Goal: Contribute content: Add original content to the website for others to see

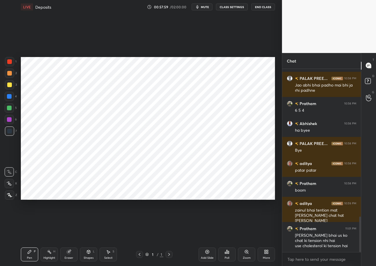
click at [266, 254] on div "More" at bounding box center [266, 254] width 17 height 14
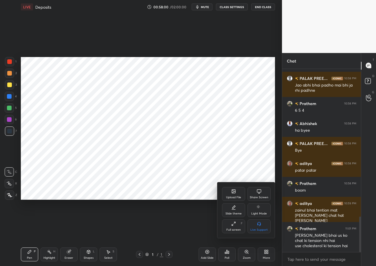
click at [234, 194] on div "Upload File" at bounding box center [233, 194] width 23 height 14
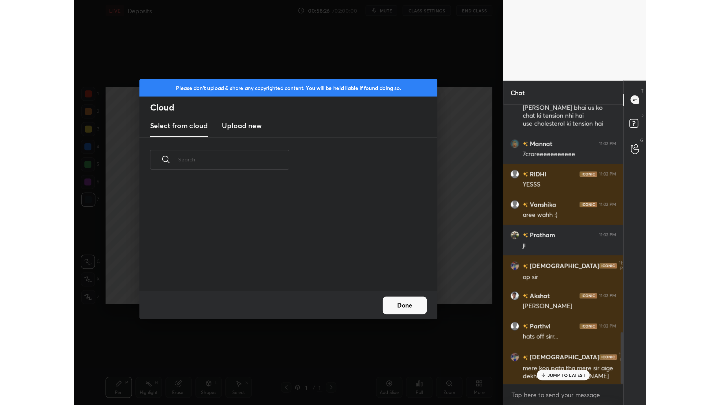
scroll to position [834, 0]
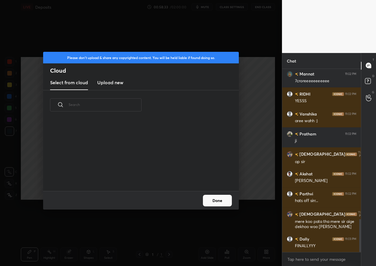
drag, startPoint x: 213, startPoint y: 203, endPoint x: 196, endPoint y: 177, distance: 30.7
click at [212, 203] on button "Done" at bounding box center [217, 201] width 29 height 12
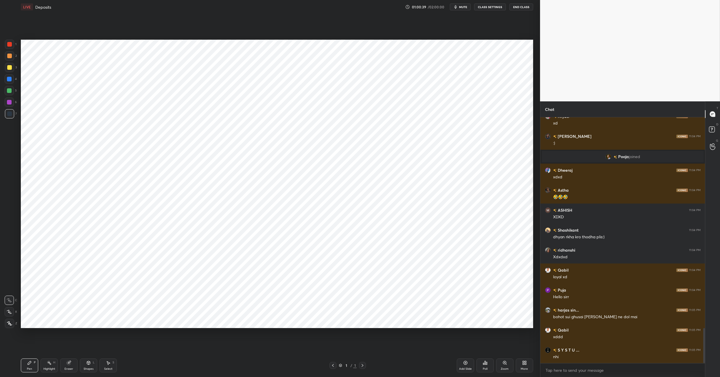
scroll to position [1475, 0]
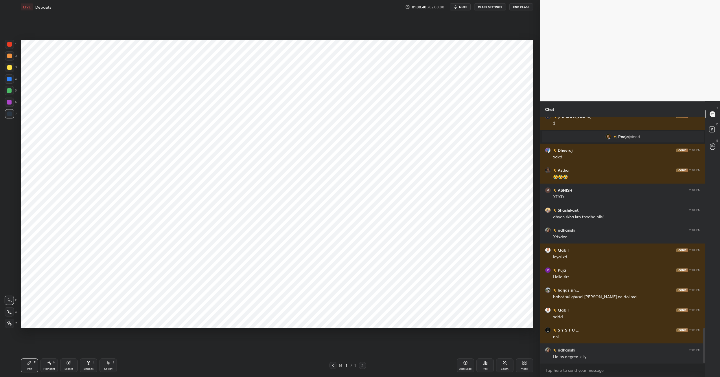
click at [376, 266] on icon at bounding box center [524, 362] width 5 height 5
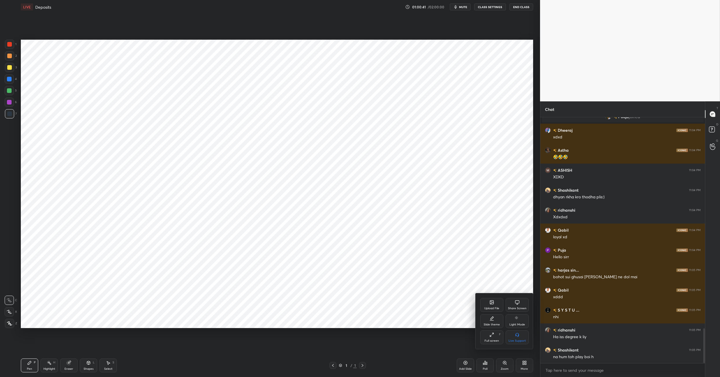
click at [376, 266] on div "Upload File" at bounding box center [491, 305] width 23 height 14
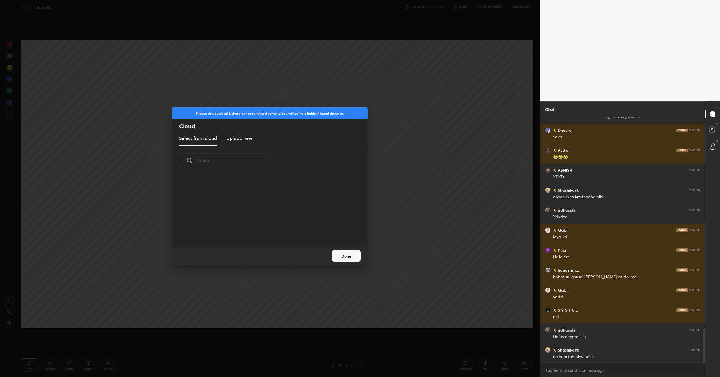
scroll to position [71, 186]
click at [245, 140] on h3 "Upload new" at bounding box center [239, 138] width 26 height 7
click at [272, 229] on label "Browse" at bounding box center [270, 229] width 26 height 9
click at [257, 229] on input "Browse" at bounding box center [257, 229] width 0 height 9
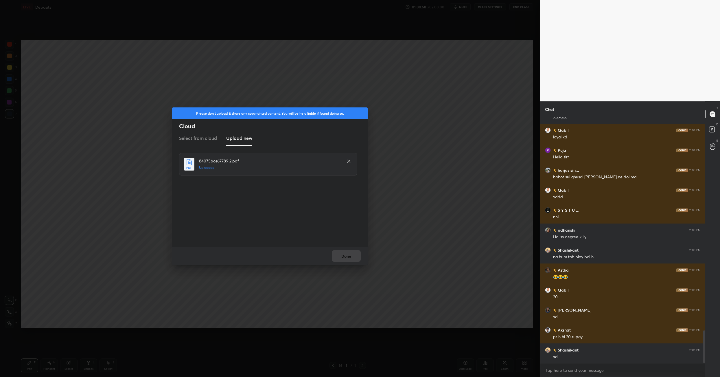
scroll to position [1614, 0]
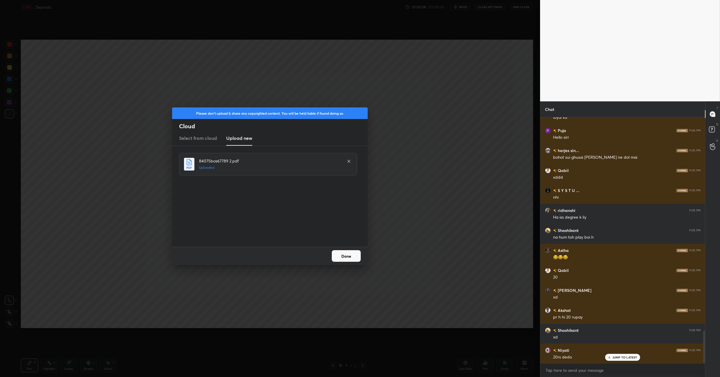
click at [342, 257] on button "Done" at bounding box center [346, 256] width 29 height 12
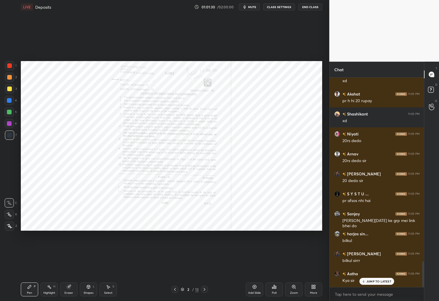
scroll to position [1503, 0]
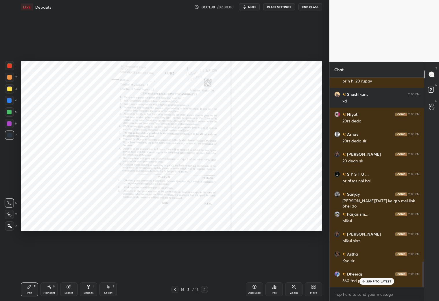
click at [315, 266] on div "More" at bounding box center [313, 289] width 17 height 14
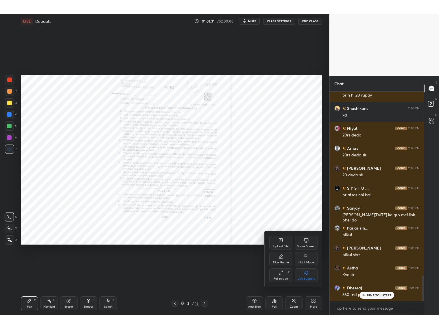
scroll to position [1523, 0]
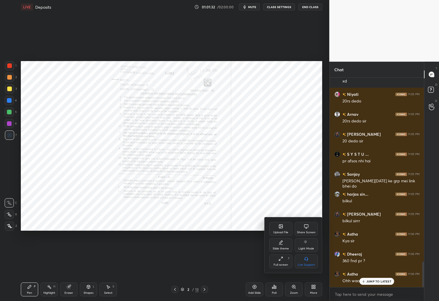
click at [284, 262] on div "Full screen F" at bounding box center [280, 261] width 23 height 14
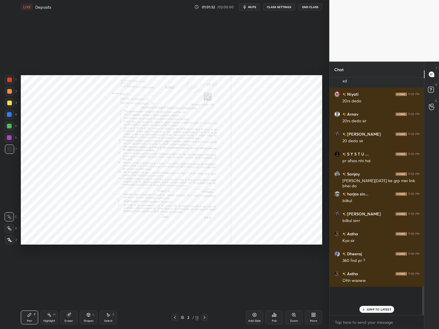
scroll to position [2, 2]
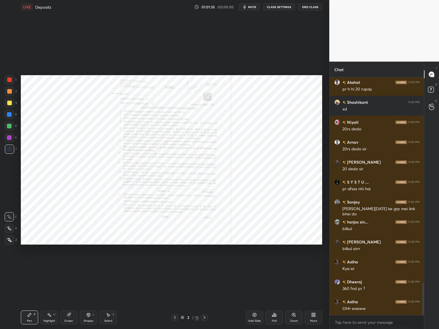
click at [205, 266] on icon at bounding box center [204, 317] width 5 height 5
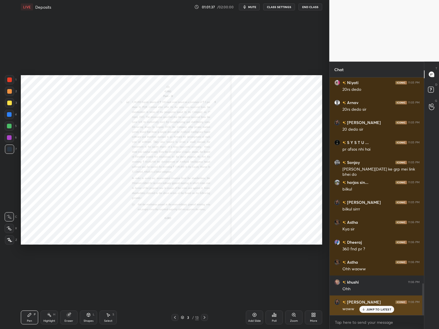
click at [368, 266] on div "JUMP TO LATEST" at bounding box center [377, 309] width 35 height 7
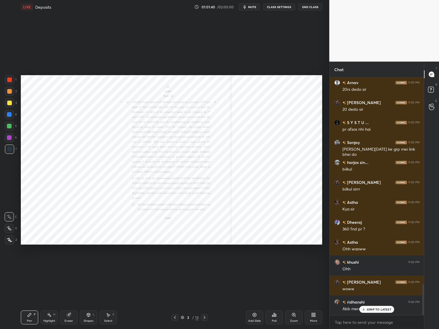
click at [204, 266] on icon at bounding box center [204, 317] width 5 height 5
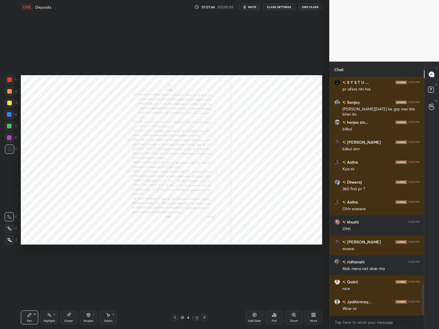
click at [205, 266] on icon at bounding box center [204, 317] width 5 height 5
click at [176, 266] on icon at bounding box center [175, 317] width 5 height 5
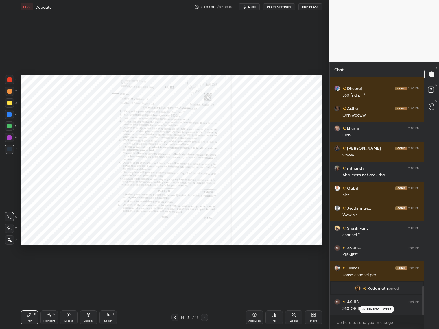
click at [206, 266] on icon at bounding box center [204, 317] width 5 height 5
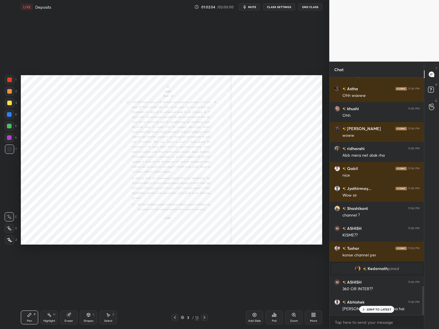
click at [205, 266] on icon at bounding box center [204, 317] width 5 height 5
click at [175, 266] on icon at bounding box center [175, 317] width 5 height 5
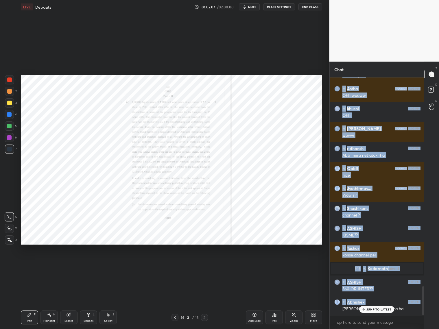
click at [376, 266] on div "[PERSON_NAME] 11:05 PM pr h hi 20 [PERSON_NAME] 11:05 PM xd [PERSON_NAME] 11:05…" at bounding box center [377, 197] width 95 height 238
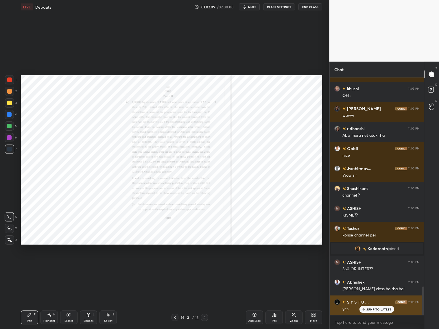
click at [376, 266] on p "JUMP TO LATEST" at bounding box center [379, 309] width 25 height 3
click at [295, 266] on div "Zoom" at bounding box center [293, 318] width 17 height 14
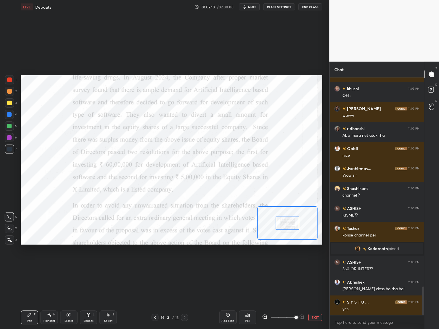
click at [295, 266] on span at bounding box center [296, 317] width 3 height 3
click at [296, 266] on span at bounding box center [296, 317] width 3 height 3
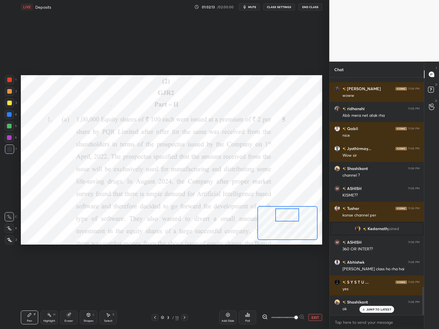
drag, startPoint x: 285, startPoint y: 228, endPoint x: 285, endPoint y: 220, distance: 8.1
click at [285, 220] on div at bounding box center [288, 215] width 24 height 13
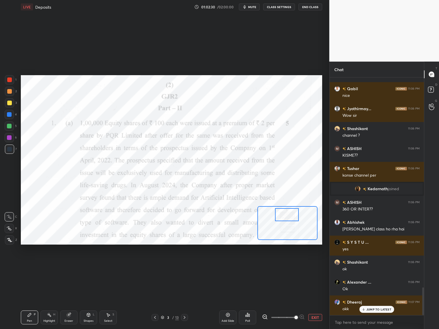
scroll to position [1808, 0]
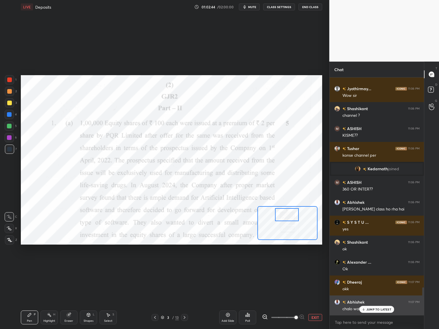
click at [371, 266] on p "JUMP TO LATEST" at bounding box center [379, 309] width 25 height 3
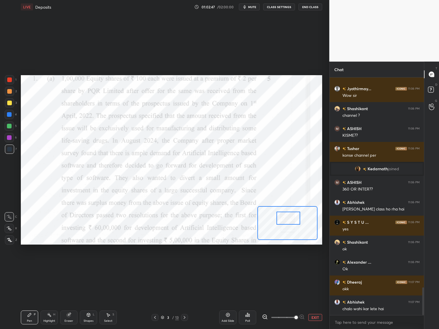
click at [290, 218] on div at bounding box center [289, 218] width 24 height 13
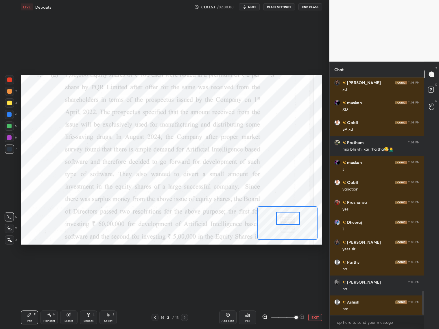
scroll to position [2108, 0]
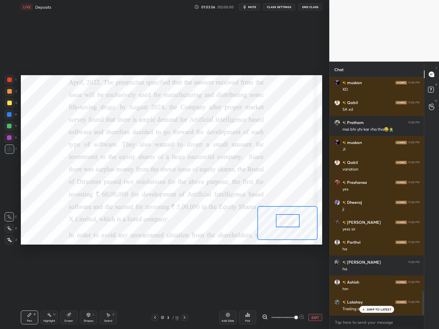
click at [291, 222] on div at bounding box center [288, 220] width 24 height 13
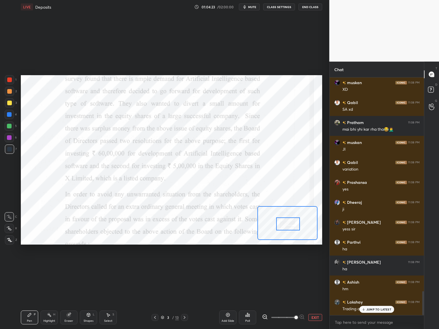
click at [290, 229] on div at bounding box center [288, 224] width 24 height 13
click at [376, 266] on p "JUMP TO LATEST" at bounding box center [379, 309] width 25 height 3
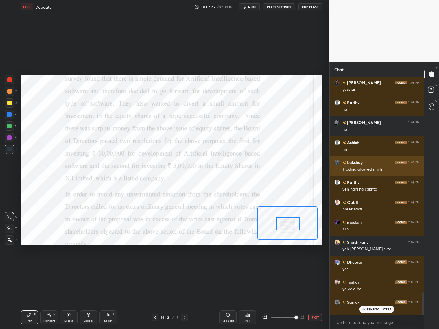
scroll to position [2268, 0]
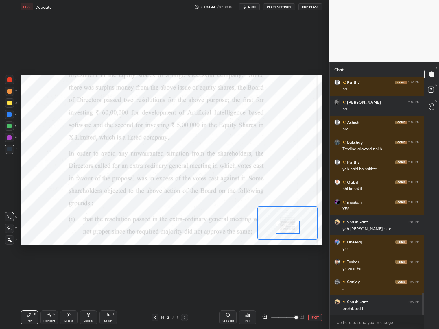
drag, startPoint x: 288, startPoint y: 226, endPoint x: 284, endPoint y: 225, distance: 3.6
click at [287, 228] on div at bounding box center [288, 227] width 24 height 13
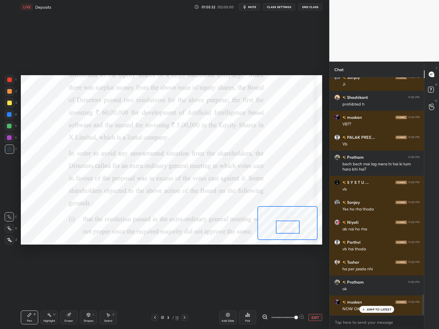
scroll to position [2492, 0]
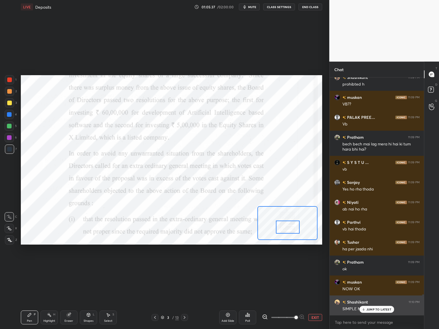
click at [376, 266] on div "JUMP TO LATEST" at bounding box center [377, 309] width 35 height 7
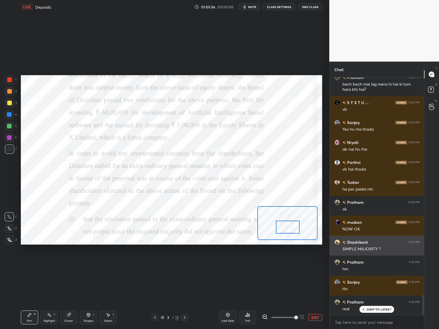
scroll to position [2566, 0]
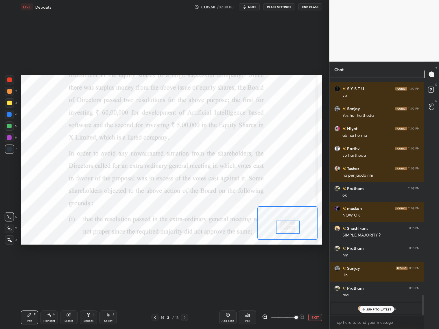
click at [314, 266] on button "EXIT" at bounding box center [316, 317] width 14 height 7
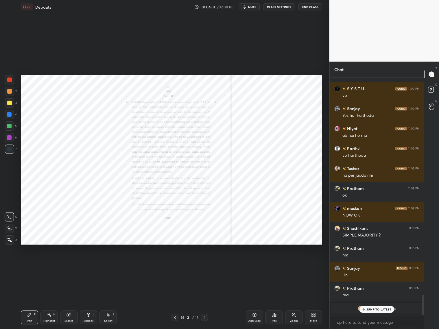
click at [206, 266] on icon at bounding box center [204, 317] width 5 height 5
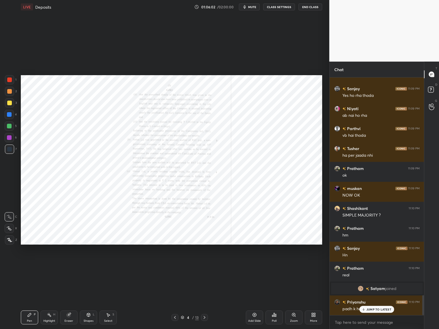
click at [204, 266] on icon at bounding box center [204, 317] width 5 height 5
click at [175, 266] on icon at bounding box center [175, 317] width 5 height 5
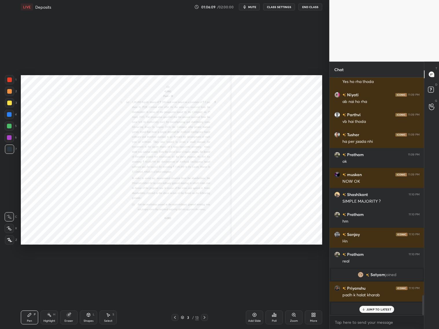
click at [297, 266] on div "Zoom" at bounding box center [293, 318] width 17 height 14
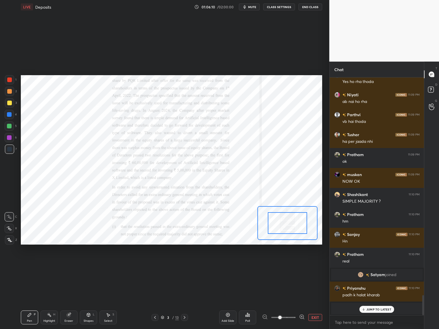
click at [298, 266] on div at bounding box center [283, 317] width 43 height 7
click at [303, 266] on icon at bounding box center [302, 317] width 6 height 6
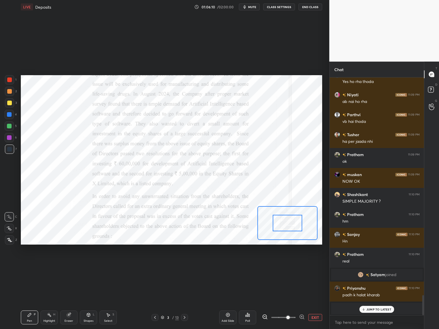
click at [302, 266] on icon at bounding box center [302, 317] width 6 height 6
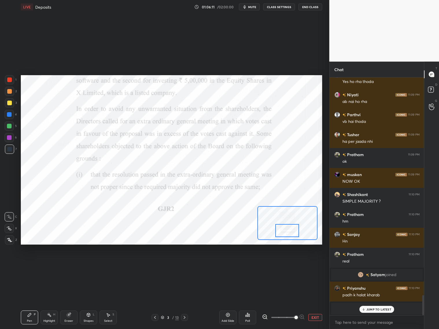
drag, startPoint x: 289, startPoint y: 224, endPoint x: 288, endPoint y: 234, distance: 9.6
click at [288, 233] on div at bounding box center [288, 230] width 24 height 13
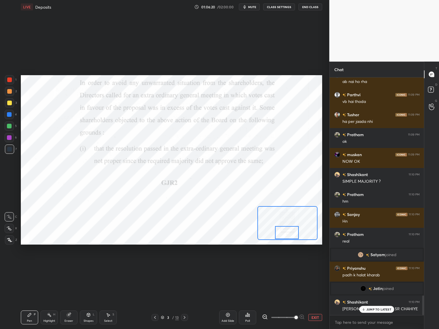
click at [184, 266] on icon at bounding box center [184, 317] width 5 height 5
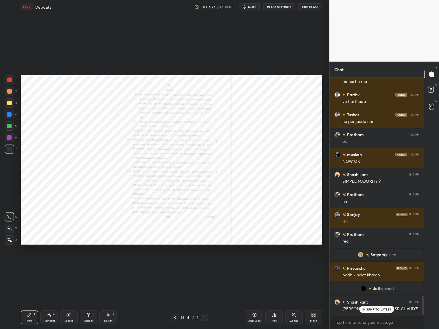
click at [294, 266] on div "Zoom" at bounding box center [294, 321] width 8 height 3
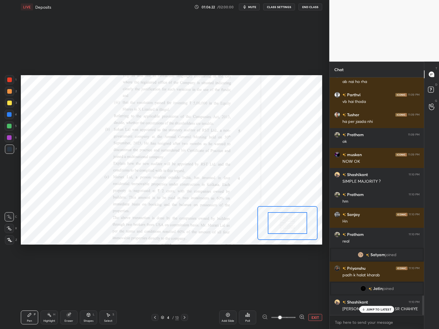
click at [295, 266] on span at bounding box center [283, 317] width 24 height 9
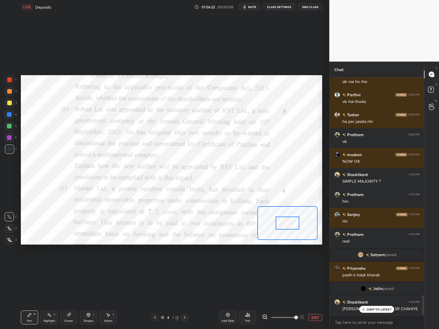
click at [295, 266] on span at bounding box center [296, 317] width 3 height 3
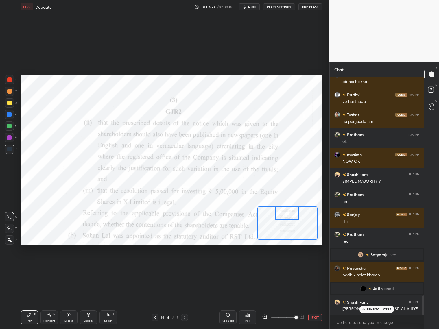
drag, startPoint x: 288, startPoint y: 220, endPoint x: 287, endPoint y: 211, distance: 9.0
click at [287, 211] on div at bounding box center [287, 213] width 24 height 13
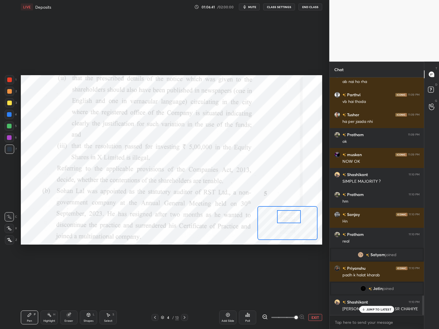
click at [287, 220] on div at bounding box center [289, 216] width 24 height 13
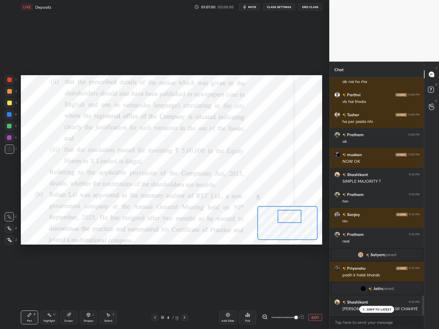
click at [298, 219] on div at bounding box center [290, 216] width 24 height 13
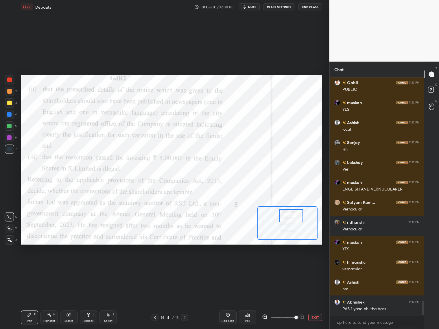
scroll to position [3659, 0]
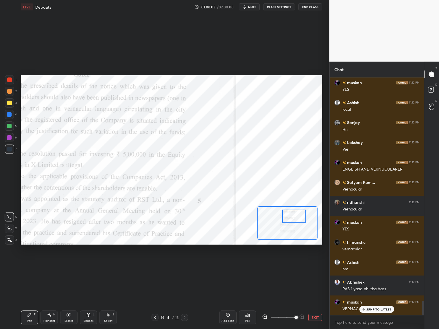
click at [296, 217] on div at bounding box center [294, 216] width 24 height 13
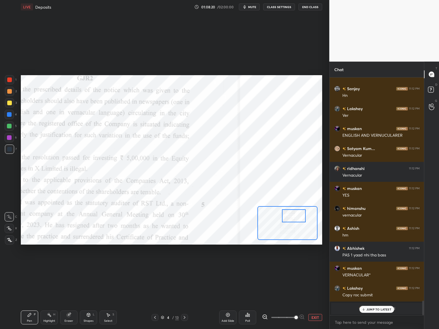
scroll to position [3072, 0]
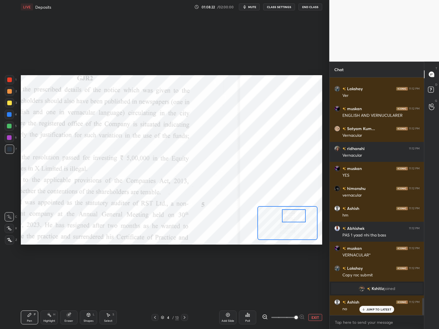
click at [155, 266] on div "Pen P Highlight H Eraser Shapes L Select S 4 / 13 Add Slide Poll EXIT" at bounding box center [172, 317] width 302 height 23
click at [153, 266] on icon at bounding box center [155, 317] width 5 height 5
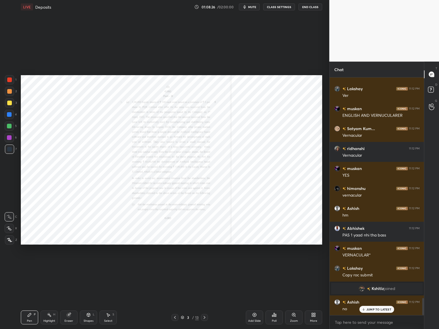
click at [206, 266] on icon at bounding box center [204, 317] width 5 height 5
click at [175, 266] on icon at bounding box center [175, 317] width 5 height 5
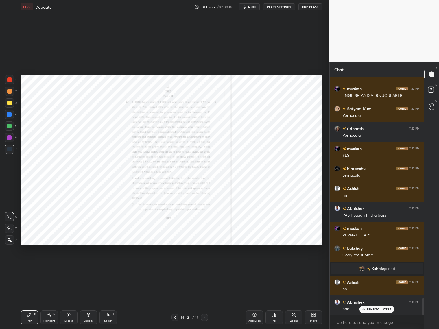
click at [202, 266] on div at bounding box center [204, 317] width 7 height 7
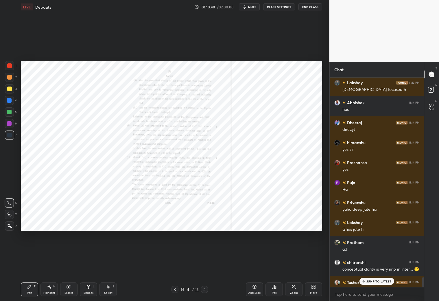
scroll to position [4232, 0]
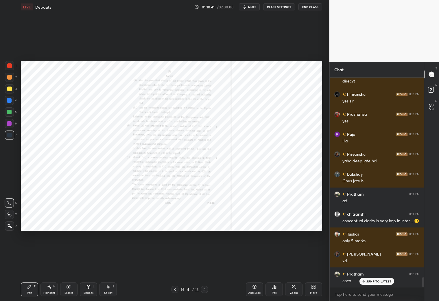
click at [316, 266] on div "More" at bounding box center [313, 289] width 17 height 14
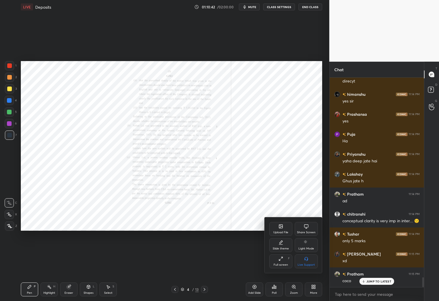
click at [283, 231] on div "Upload File" at bounding box center [281, 232] width 15 height 3
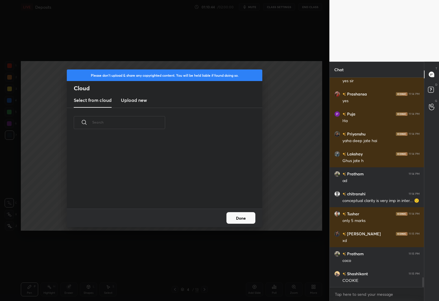
scroll to position [4272, 0]
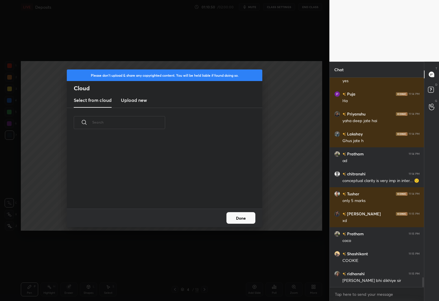
click at [140, 101] on h3 "Upload new" at bounding box center [134, 100] width 26 height 7
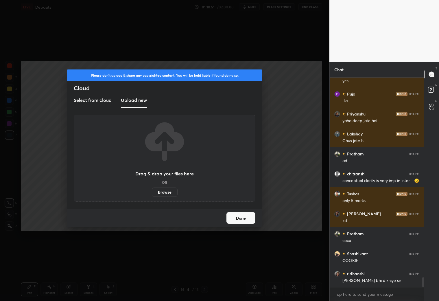
scroll to position [4292, 0]
click at [165, 192] on label "Browse" at bounding box center [165, 192] width 26 height 9
click at [152, 192] on input "Browse" at bounding box center [152, 192] width 0 height 9
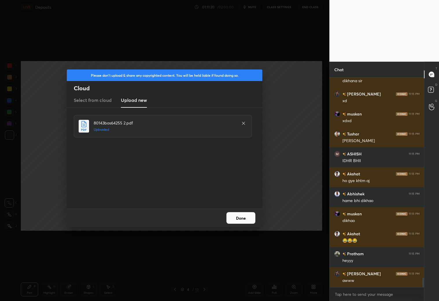
scroll to position [4592, 0]
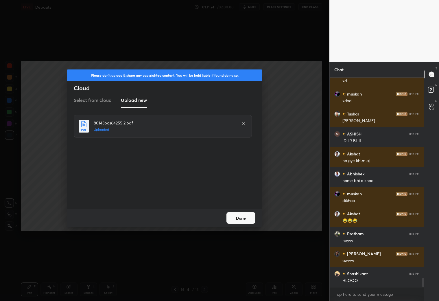
click at [243, 220] on button "Done" at bounding box center [241, 218] width 29 height 12
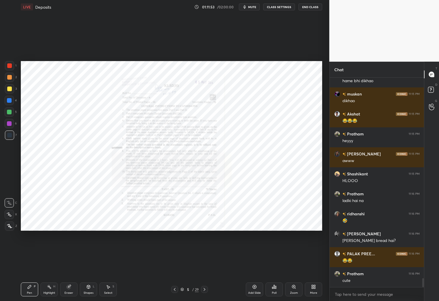
scroll to position [4711, 0]
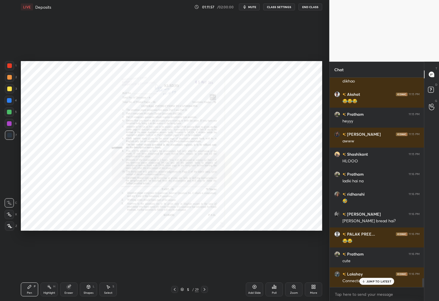
click at [205, 266] on icon at bounding box center [205, 289] width 2 height 3
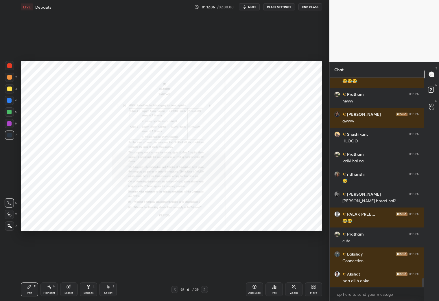
scroll to position [4752, 0]
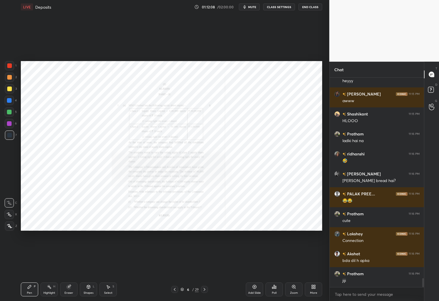
click at [205, 266] on icon at bounding box center [204, 289] width 5 height 5
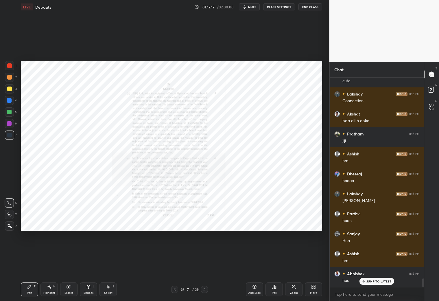
scroll to position [4911, 0]
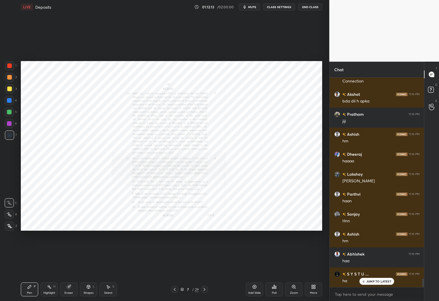
click at [207, 266] on div at bounding box center [204, 289] width 7 height 7
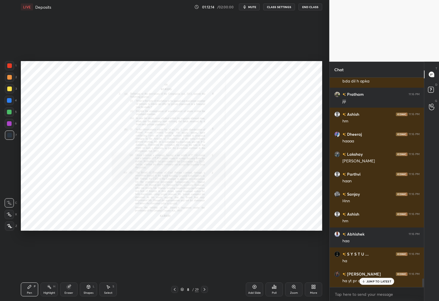
click at [206, 266] on icon at bounding box center [204, 289] width 5 height 5
click at [376, 266] on div "JUMP TO LATEST" at bounding box center [377, 281] width 35 height 7
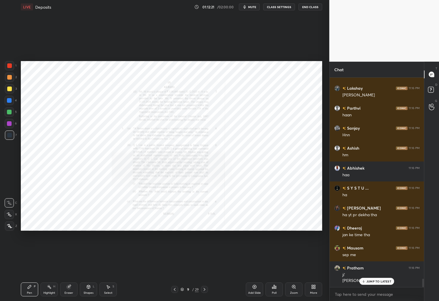
scroll to position [5017, 0]
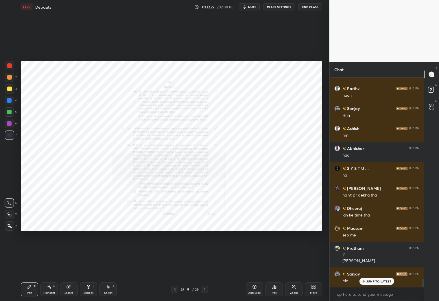
click at [204, 266] on icon at bounding box center [205, 289] width 2 height 3
click at [175, 266] on icon at bounding box center [175, 289] width 5 height 5
click at [177, 266] on div at bounding box center [174, 289] width 7 height 7
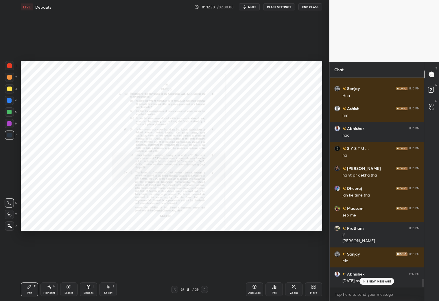
scroll to position [5057, 0]
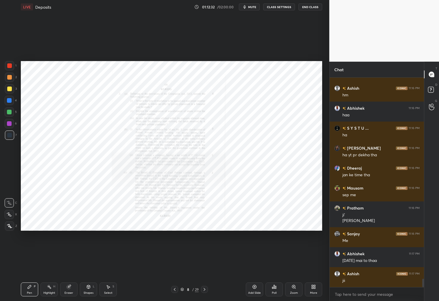
click at [295, 266] on div "Zoom" at bounding box center [293, 289] width 17 height 14
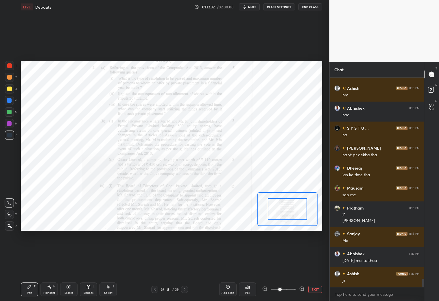
click at [294, 266] on span at bounding box center [283, 289] width 24 height 9
click at [282, 266] on span at bounding box center [279, 289] width 3 height 3
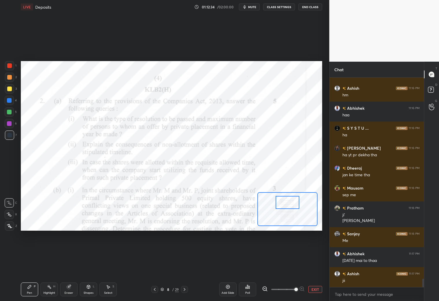
drag, startPoint x: 288, startPoint y: 209, endPoint x: 284, endPoint y: 201, distance: 8.8
click at [288, 204] on div at bounding box center [288, 202] width 24 height 13
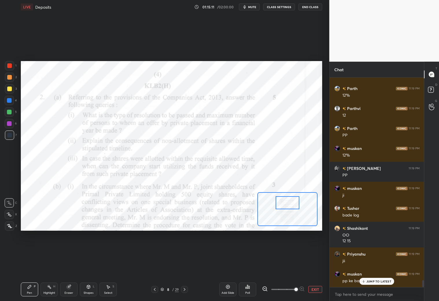
scroll to position [6148, 0]
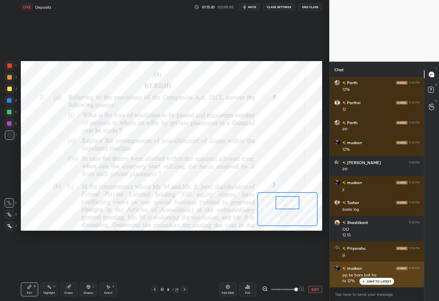
click at [376, 266] on p "JUMP TO LATEST" at bounding box center [379, 281] width 25 height 3
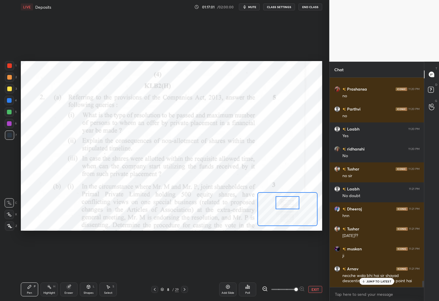
scroll to position [6718, 0]
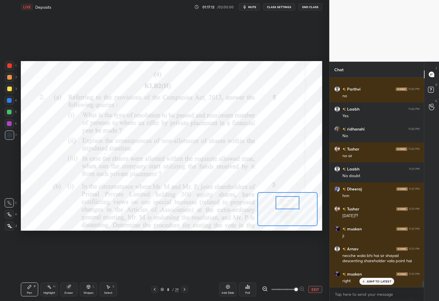
click at [373, 266] on p "JUMP TO LATEST" at bounding box center [379, 281] width 25 height 3
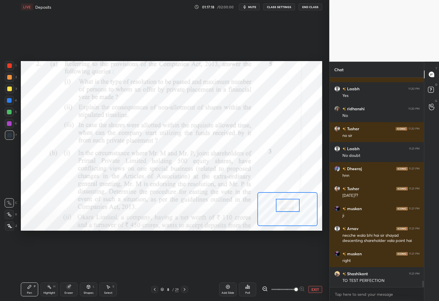
drag, startPoint x: 298, startPoint y: 208, endPoint x: 299, endPoint y: 211, distance: 3.2
click at [299, 211] on div at bounding box center [288, 205] width 24 height 13
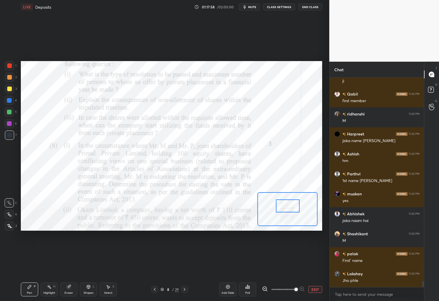
scroll to position [7084, 0]
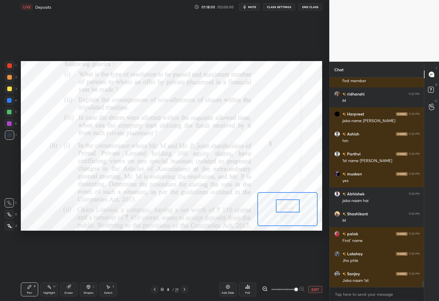
click at [314, 266] on button "EXIT" at bounding box center [316, 289] width 14 height 7
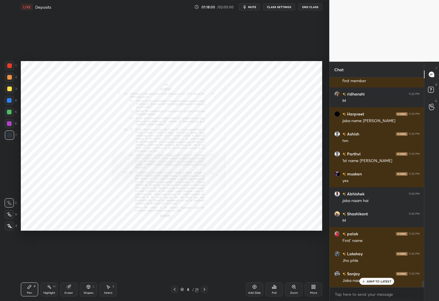
scroll to position [7104, 0]
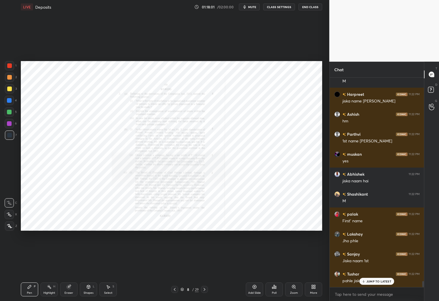
click at [316, 266] on div "More" at bounding box center [313, 292] width 7 height 3
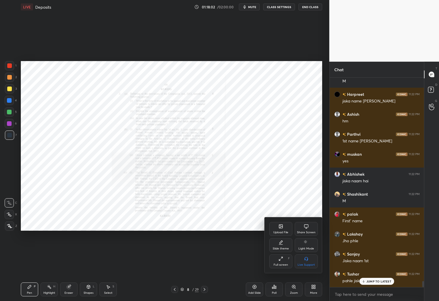
click at [285, 232] on div "Upload File" at bounding box center [281, 232] width 15 height 3
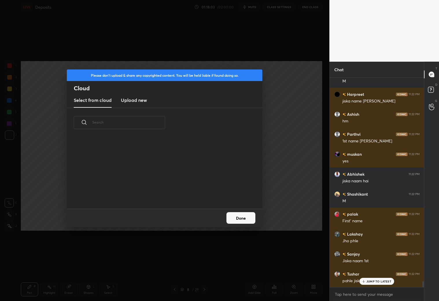
scroll to position [71, 186]
click at [138, 106] on new "Upload new" at bounding box center [134, 100] width 26 height 14
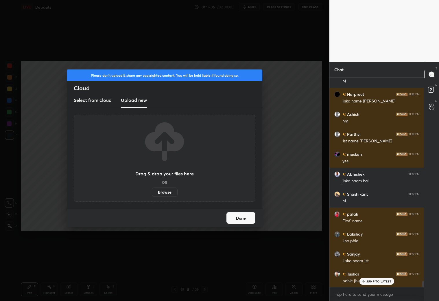
scroll to position [7124, 0]
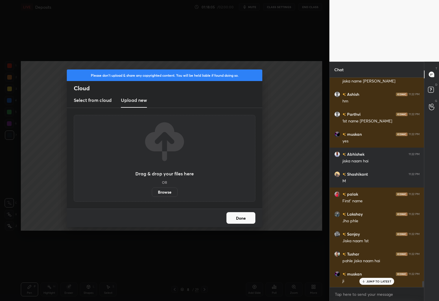
click at [171, 193] on label "Browse" at bounding box center [165, 192] width 26 height 9
click at [152, 193] on input "Browse" at bounding box center [152, 192] width 0 height 9
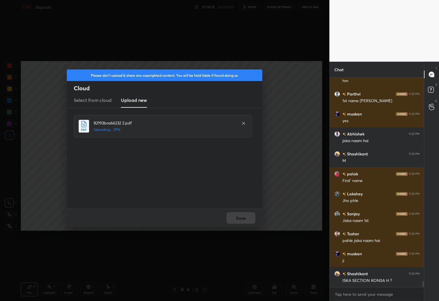
scroll to position [7164, 0]
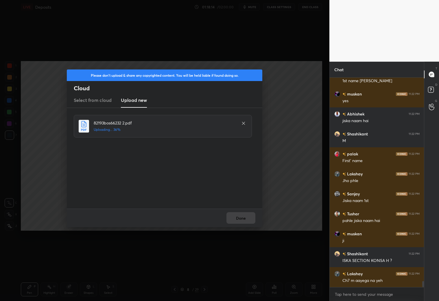
click at [239, 217] on div "Done" at bounding box center [165, 218] width 196 height 19
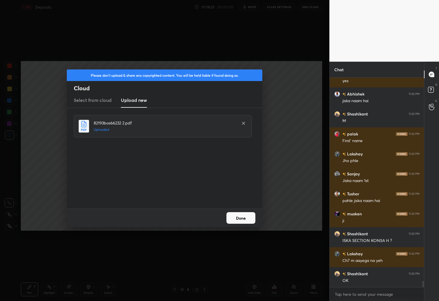
click at [247, 215] on button "Done" at bounding box center [241, 218] width 29 height 12
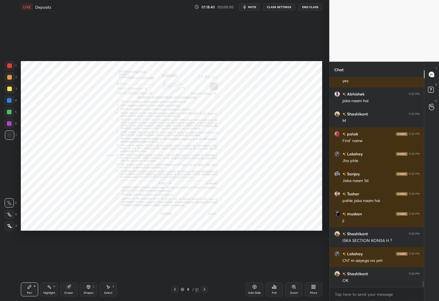
click at [207, 266] on div at bounding box center [204, 289] width 7 height 7
click at [289, 266] on div "Zoom" at bounding box center [293, 289] width 17 height 14
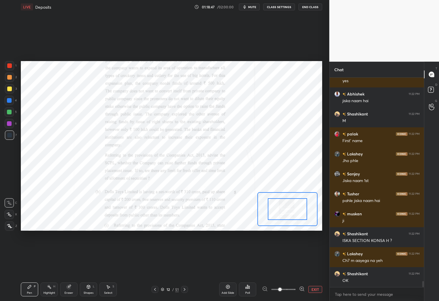
click at [301, 266] on icon at bounding box center [302, 289] width 6 height 6
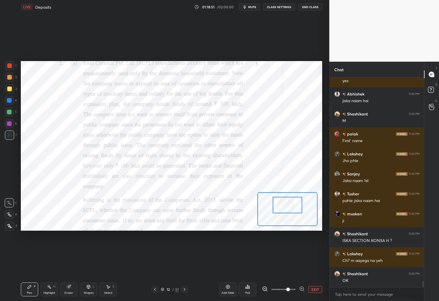
drag, startPoint x: 294, startPoint y: 212, endPoint x: 295, endPoint y: 208, distance: 4.1
click at [294, 208] on div at bounding box center [288, 205] width 30 height 16
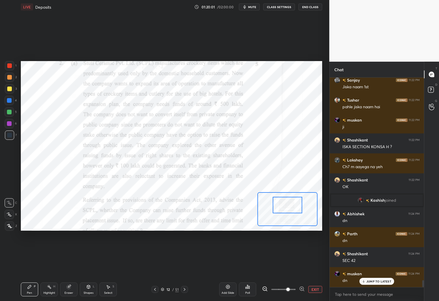
scroll to position [6115, 0]
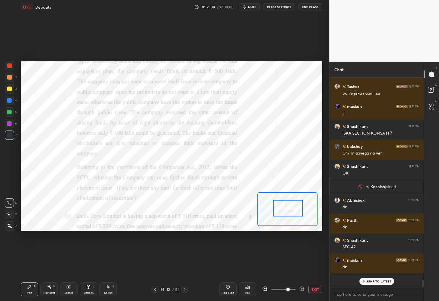
drag, startPoint x: 298, startPoint y: 207, endPoint x: 299, endPoint y: 211, distance: 3.9
click at [299, 211] on div at bounding box center [289, 208] width 30 height 16
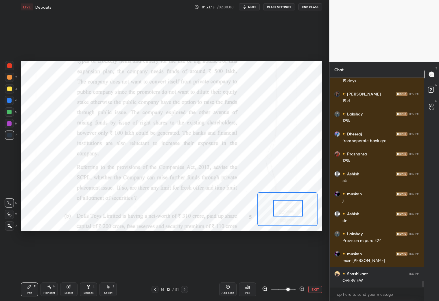
scroll to position [6694, 0]
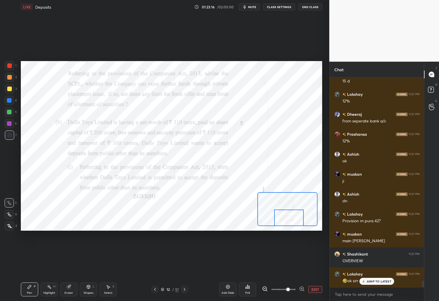
drag, startPoint x: 289, startPoint y: 210, endPoint x: 290, endPoint y: 218, distance: 8.5
click at [290, 219] on div at bounding box center [289, 218] width 30 height 16
click at [369, 266] on div "JUMP TO LATEST" at bounding box center [377, 281] width 35 height 7
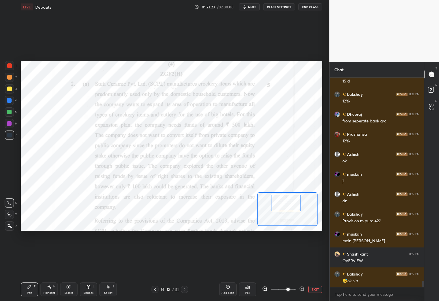
drag, startPoint x: 292, startPoint y: 219, endPoint x: 290, endPoint y: 204, distance: 15.5
click at [289, 204] on div at bounding box center [287, 203] width 30 height 16
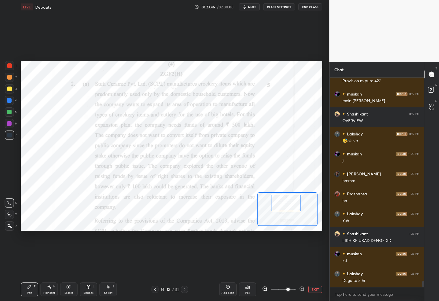
scroll to position [6854, 0]
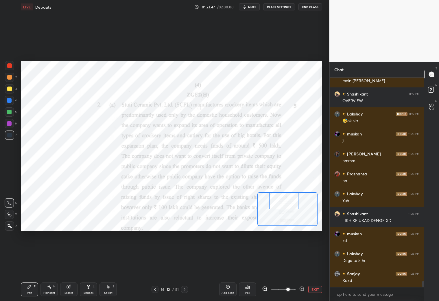
drag, startPoint x: 291, startPoint y: 208, endPoint x: 288, endPoint y: 203, distance: 5.2
click at [288, 204] on div at bounding box center [284, 201] width 30 height 16
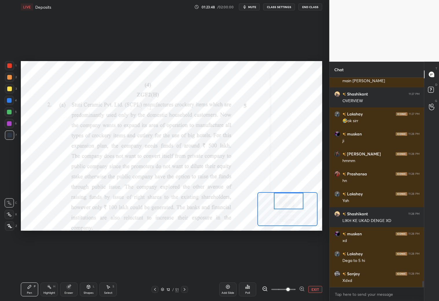
drag, startPoint x: 289, startPoint y: 205, endPoint x: 294, endPoint y: 200, distance: 7.0
click at [294, 200] on div at bounding box center [289, 201] width 30 height 16
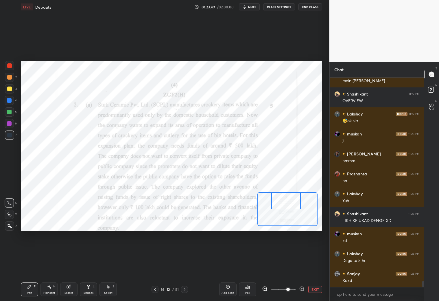
drag, startPoint x: 293, startPoint y: 205, endPoint x: 291, endPoint y: 201, distance: 3.5
click at [291, 202] on div at bounding box center [286, 201] width 30 height 16
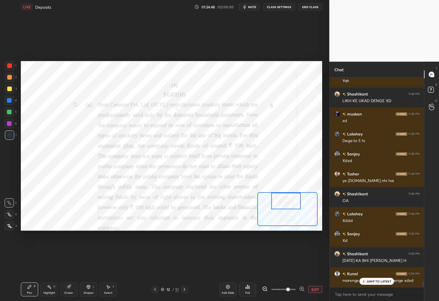
scroll to position [6994, 0]
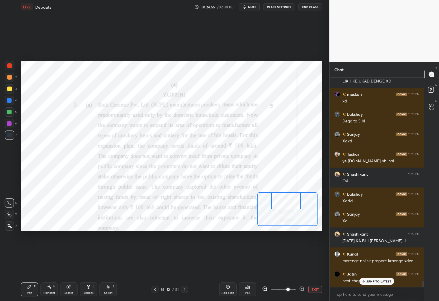
click at [311, 266] on button "EXIT" at bounding box center [316, 289] width 14 height 7
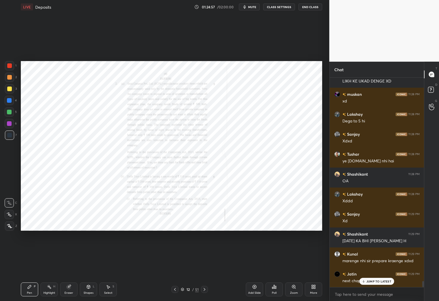
scroll to position [7014, 0]
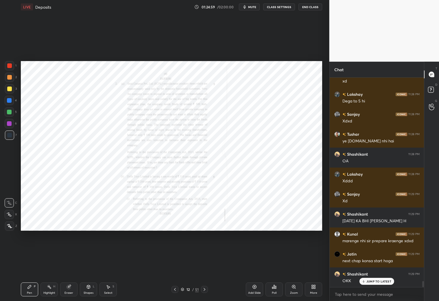
click at [253, 266] on div "Add Slide" at bounding box center [254, 292] width 13 height 3
click at [313, 266] on div "More" at bounding box center [313, 289] width 17 height 14
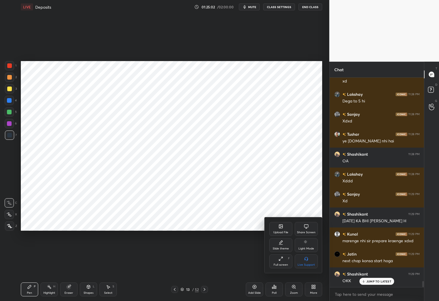
click at [283, 226] on div "Upload File" at bounding box center [280, 229] width 23 height 14
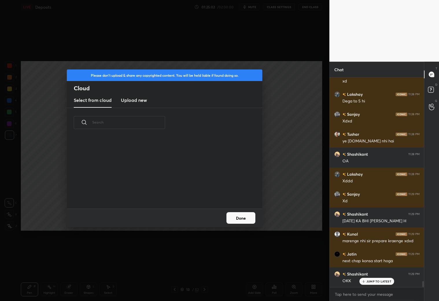
scroll to position [2, 3]
click at [133, 100] on h3 "Upload new" at bounding box center [134, 100] width 26 height 7
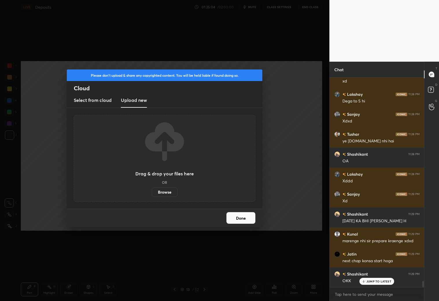
click at [157, 194] on label "Browse" at bounding box center [165, 192] width 26 height 9
click at [152, 194] on input "Browse" at bounding box center [152, 192] width 0 height 9
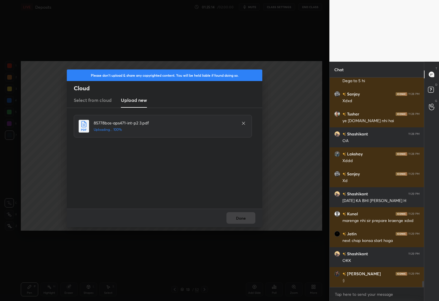
scroll to position [7054, 0]
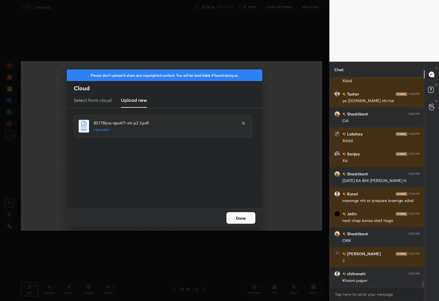
click at [246, 221] on button "Done" at bounding box center [241, 218] width 29 height 12
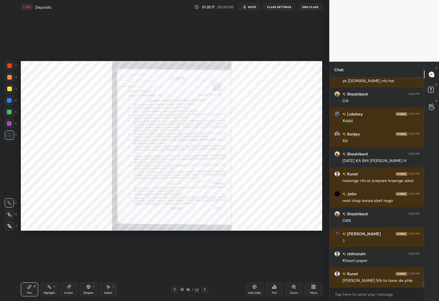
scroll to position [7094, 0]
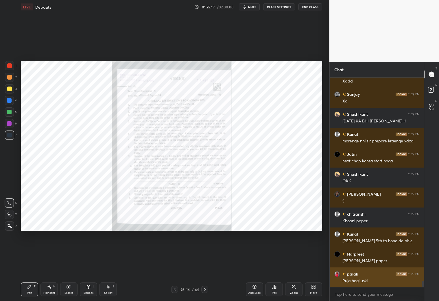
drag, startPoint x: 378, startPoint y: 282, endPoint x: 355, endPoint y: 275, distance: 24.0
click at [376, 266] on p "JUMP TO LATEST" at bounding box center [379, 299] width 25 height 3
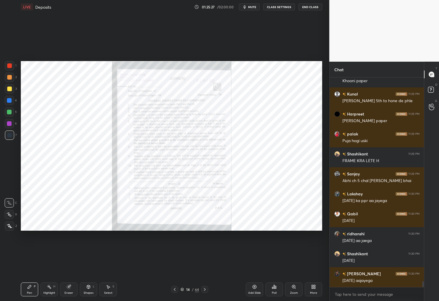
scroll to position [7274, 0]
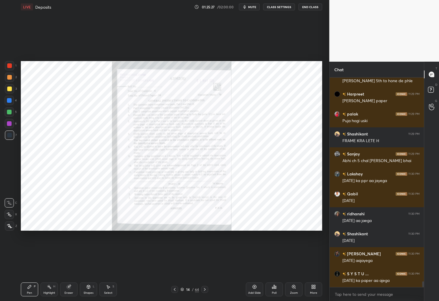
click at [206, 266] on icon at bounding box center [205, 289] width 5 height 5
click at [174, 266] on icon at bounding box center [175, 289] width 5 height 5
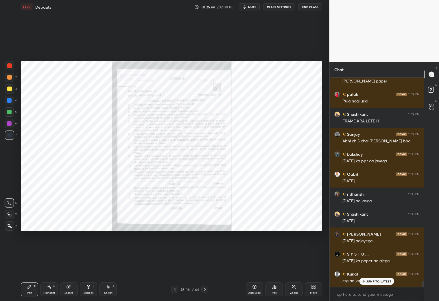
click at [207, 266] on icon at bounding box center [205, 289] width 5 height 5
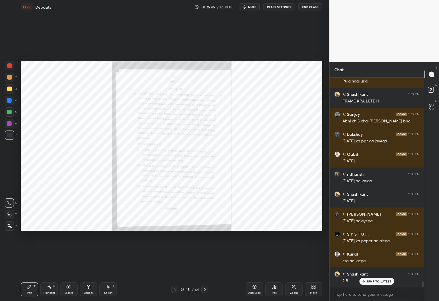
click at [207, 266] on div at bounding box center [204, 289] width 7 height 7
click at [206, 266] on icon at bounding box center [205, 289] width 5 height 5
click at [205, 266] on icon at bounding box center [205, 289] width 5 height 5
click at [294, 266] on icon at bounding box center [294, 287] width 5 height 5
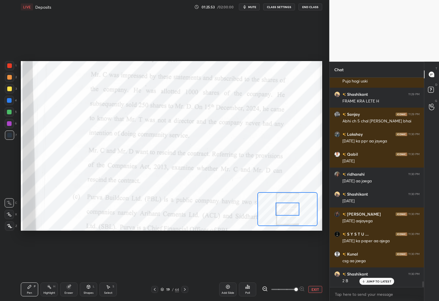
click at [294, 266] on span at bounding box center [283, 289] width 24 height 9
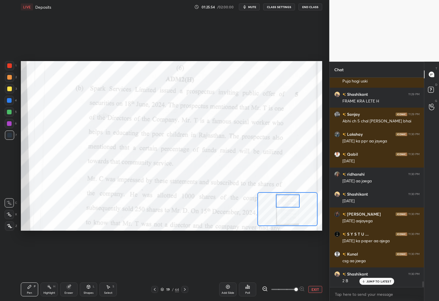
drag, startPoint x: 293, startPoint y: 213, endPoint x: 293, endPoint y: 207, distance: 6.4
click at [293, 206] on div at bounding box center [288, 201] width 24 height 13
click at [264, 266] on icon at bounding box center [265, 289] width 6 height 6
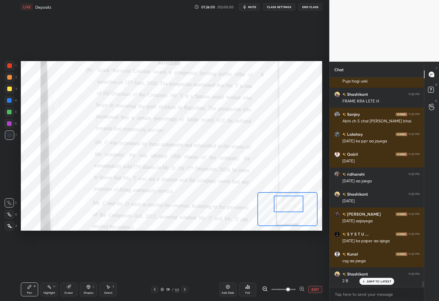
drag, startPoint x: 292, startPoint y: 206, endPoint x: 293, endPoint y: 210, distance: 4.8
click at [293, 210] on div at bounding box center [289, 204] width 30 height 16
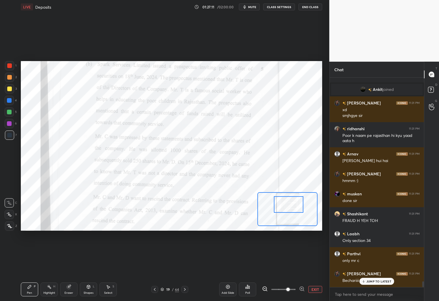
scroll to position [7538, 0]
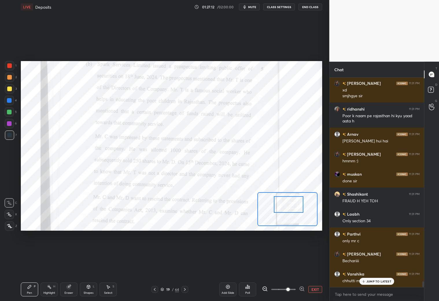
click at [376, 266] on div "JUMP TO LATEST" at bounding box center [377, 281] width 35 height 7
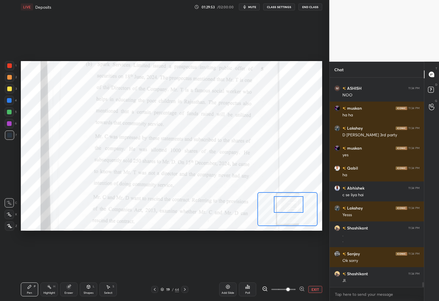
scroll to position [8474, 0]
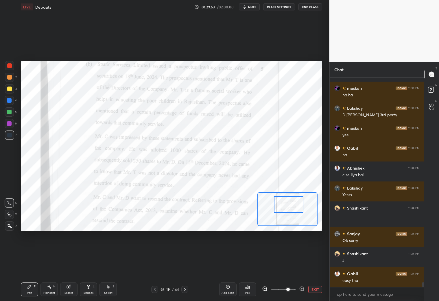
click at [226, 266] on div "Add Slide" at bounding box center [227, 289] width 17 height 14
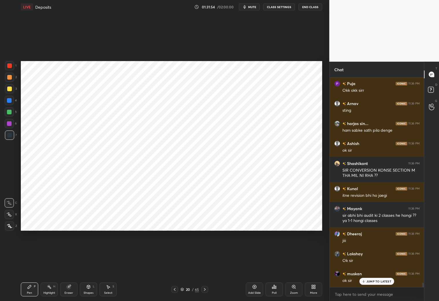
scroll to position [9798, 0]
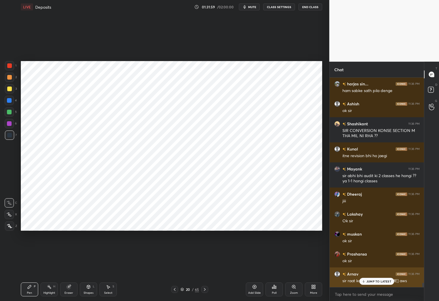
drag, startPoint x: 364, startPoint y: 282, endPoint x: 387, endPoint y: 282, distance: 22.9
click at [364, 266] on icon at bounding box center [364, 281] width 4 height 3
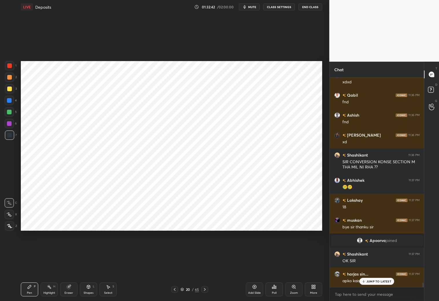
scroll to position [10137, 0]
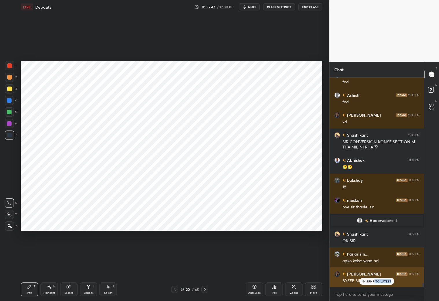
drag, startPoint x: 375, startPoint y: 283, endPoint x: 400, endPoint y: 278, distance: 25.8
click at [375, 266] on div "JUMP TO LATEST" at bounding box center [377, 281] width 35 height 7
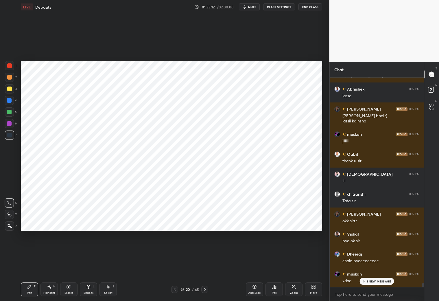
scroll to position [10567, 0]
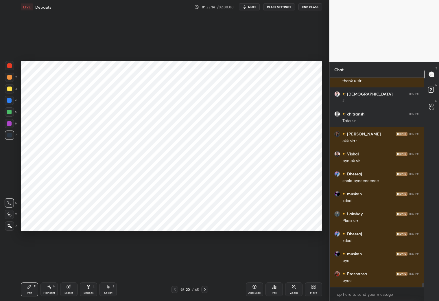
click at [311, 9] on button "End Class" at bounding box center [311, 6] width 24 height 7
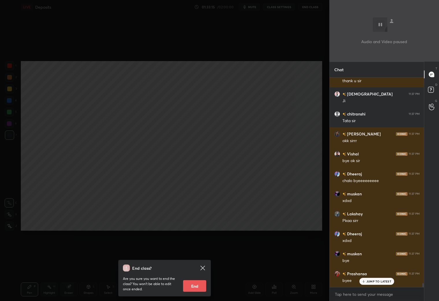
scroll to position [10646, 0]
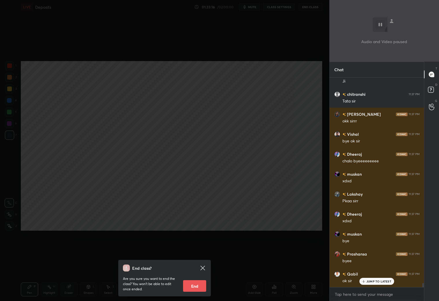
drag, startPoint x: 195, startPoint y: 287, endPoint x: 192, endPoint y: 287, distance: 2.9
click at [193, 266] on button "End" at bounding box center [194, 286] width 23 height 12
type textarea "x"
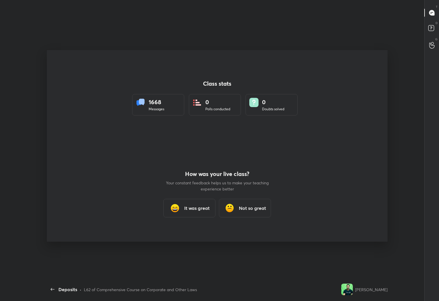
scroll to position [264, 355]
